Goal: Contribute content

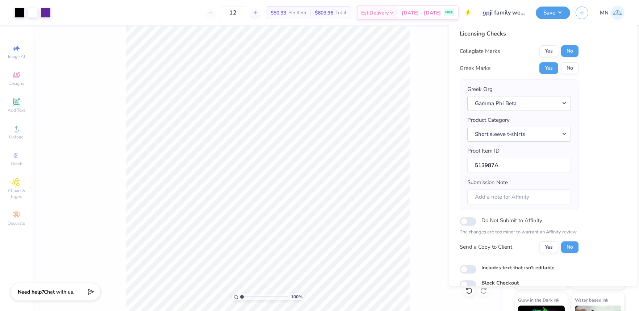
scroll to position [33, 0]
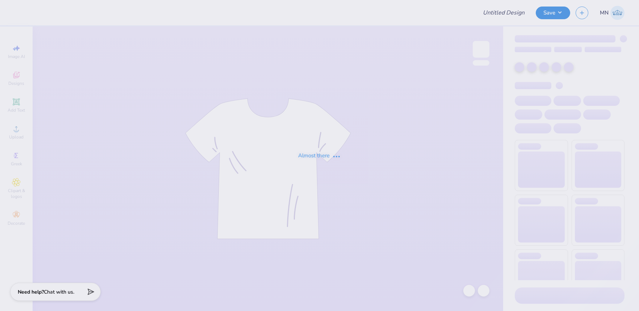
type input "kd hoco"
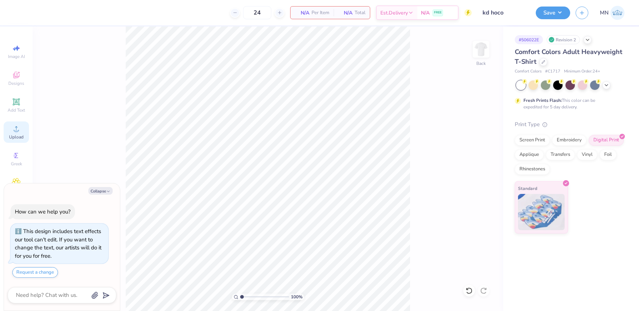
click at [18, 133] on div "Upload" at bounding box center [16, 131] width 25 height 21
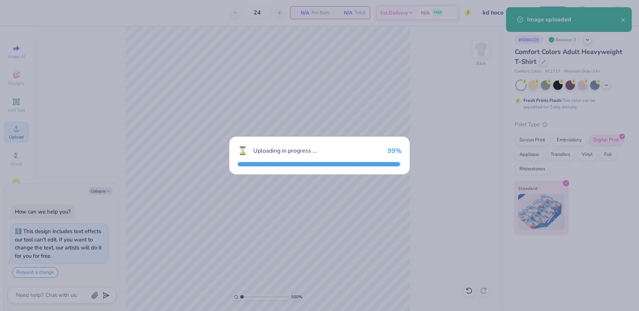
type textarea "x"
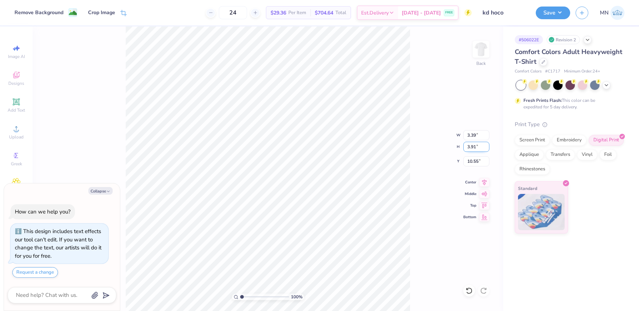
click at [471, 144] on input "3.91" at bounding box center [476, 147] width 26 height 10
click at [475, 147] on input "3.91" at bounding box center [476, 147] width 26 height 10
type input "14"
type textarea "x"
type input "12.15"
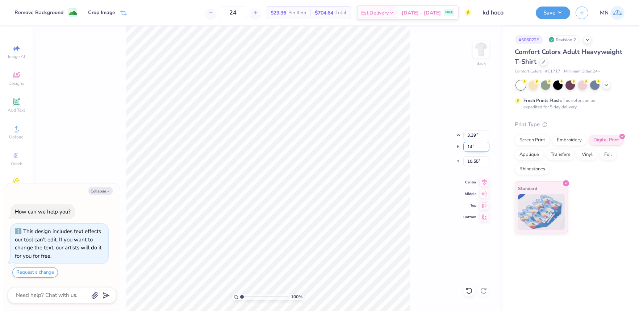
type input "14.00"
type input "5.50"
type input "12"
type textarea "x"
type input "10.41"
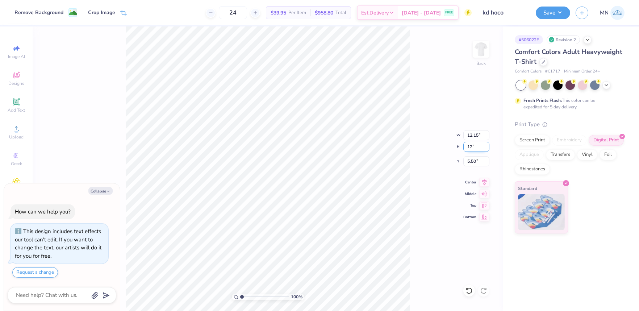
type input "12.00"
type input "6.50"
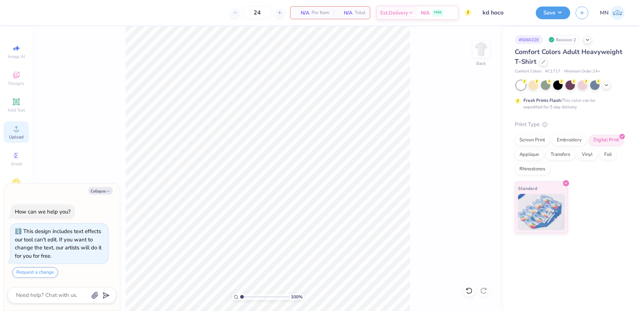
click at [20, 126] on icon at bounding box center [16, 128] width 9 height 9
click at [15, 127] on icon at bounding box center [16, 128] width 9 height 9
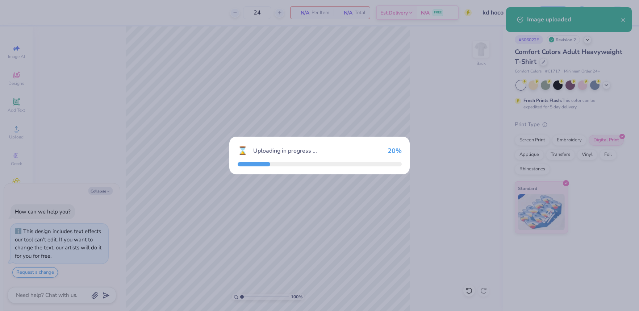
type textarea "x"
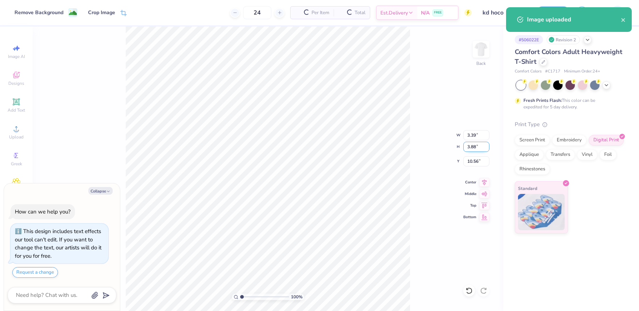
click at [473, 147] on input "3.88" at bounding box center [476, 147] width 26 height 10
type input "14"
type textarea "x"
type input "12.26"
type input "14.00"
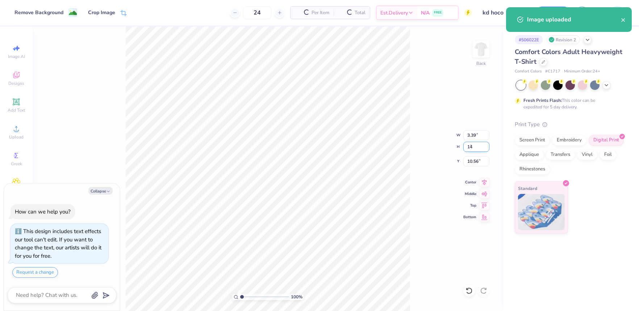
type input "5.50"
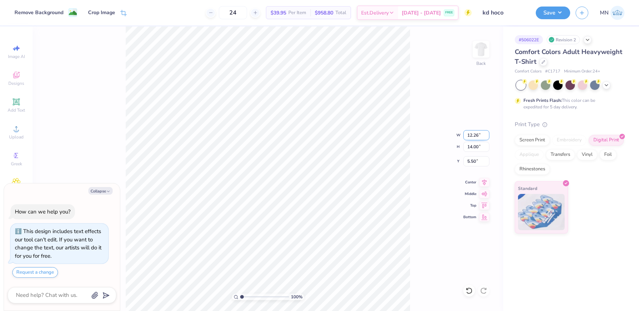
click at [475, 136] on input "12.26" at bounding box center [476, 135] width 26 height 10
type input "12"
type textarea "x"
type input "12.00"
type input "13.70"
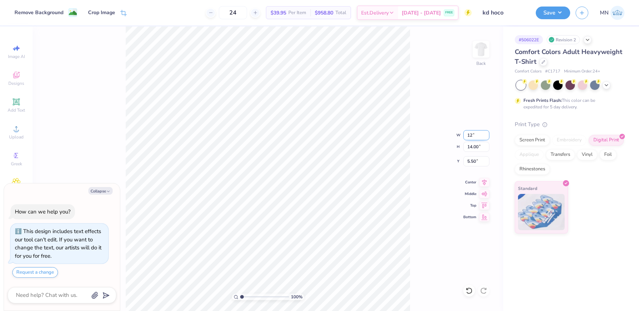
type input "5.65"
type textarea "x"
click at [478, 159] on input "5.65" at bounding box center [476, 161] width 26 height 10
click at [476, 136] on input "12.00" at bounding box center [476, 135] width 26 height 10
type input "11"
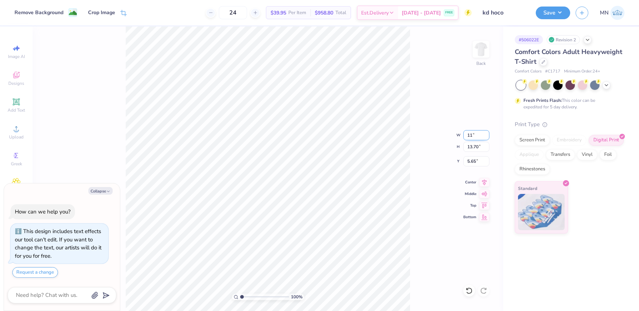
type textarea "x"
type input "11.00"
type input "12.56"
click at [476, 160] on input "6.22" at bounding box center [476, 161] width 26 height 10
type input "3"
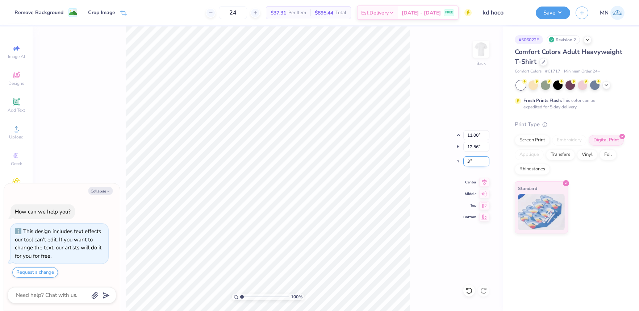
type textarea "x"
type input "3.00"
type textarea "x"
type input "1.2"
click at [243, 297] on input "range" at bounding box center [264, 296] width 49 height 7
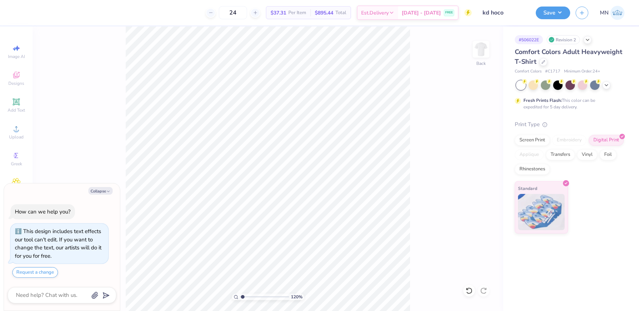
type textarea "x"
click at [473, 162] on input "3.00" at bounding box center [476, 161] width 26 height 10
type input "2"
type textarea "x"
type input "2.00"
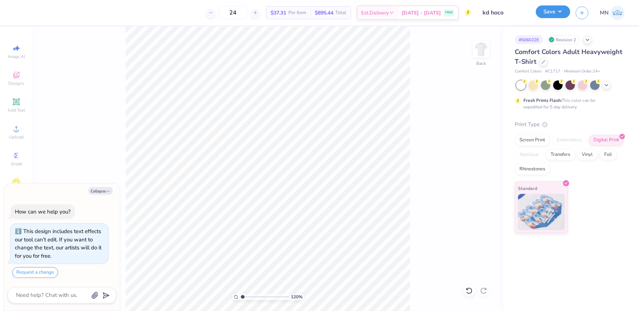
click at [549, 14] on button "Save" at bounding box center [552, 11] width 34 height 13
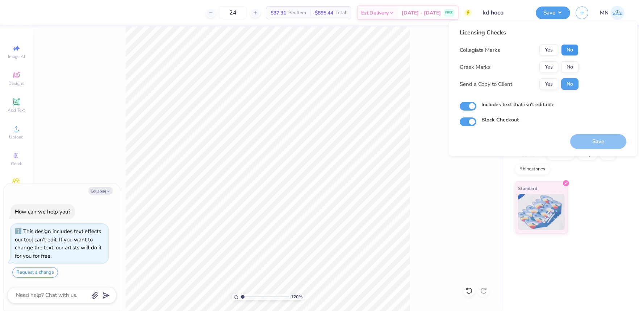
click at [562, 51] on button "No" at bounding box center [569, 50] width 17 height 12
click at [549, 63] on button "Yes" at bounding box center [548, 67] width 19 height 12
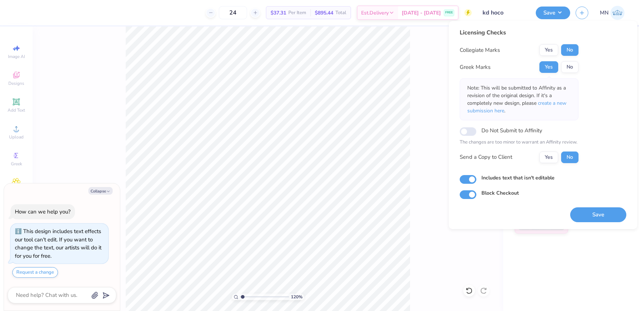
click at [586, 208] on button "Save" at bounding box center [598, 214] width 56 height 15
type textarea "x"
